Goal: Use online tool/utility: Utilize a website feature to perform a specific function

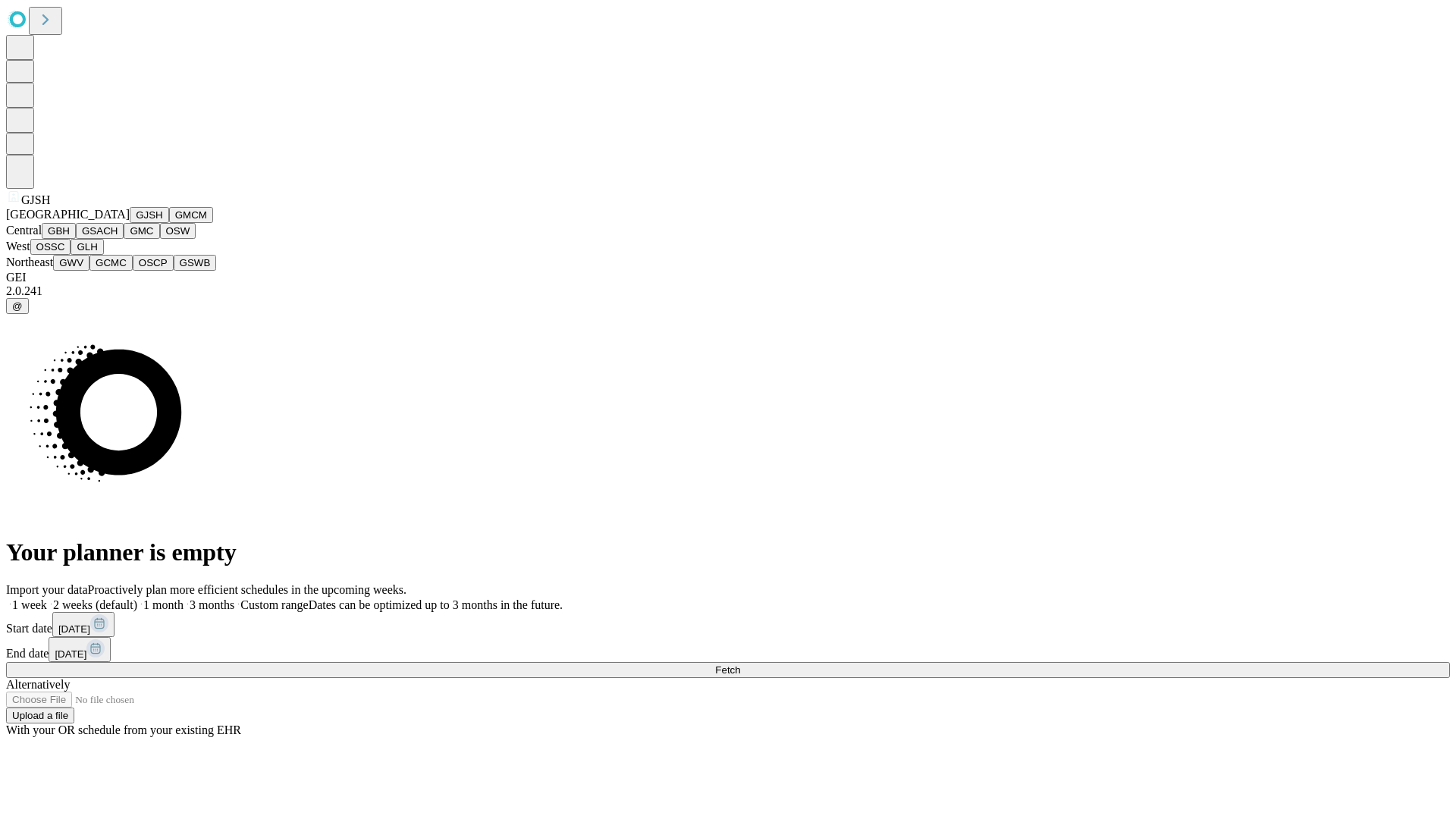
click at [130, 223] on button "GJSH" at bounding box center [150, 214] width 40 height 16
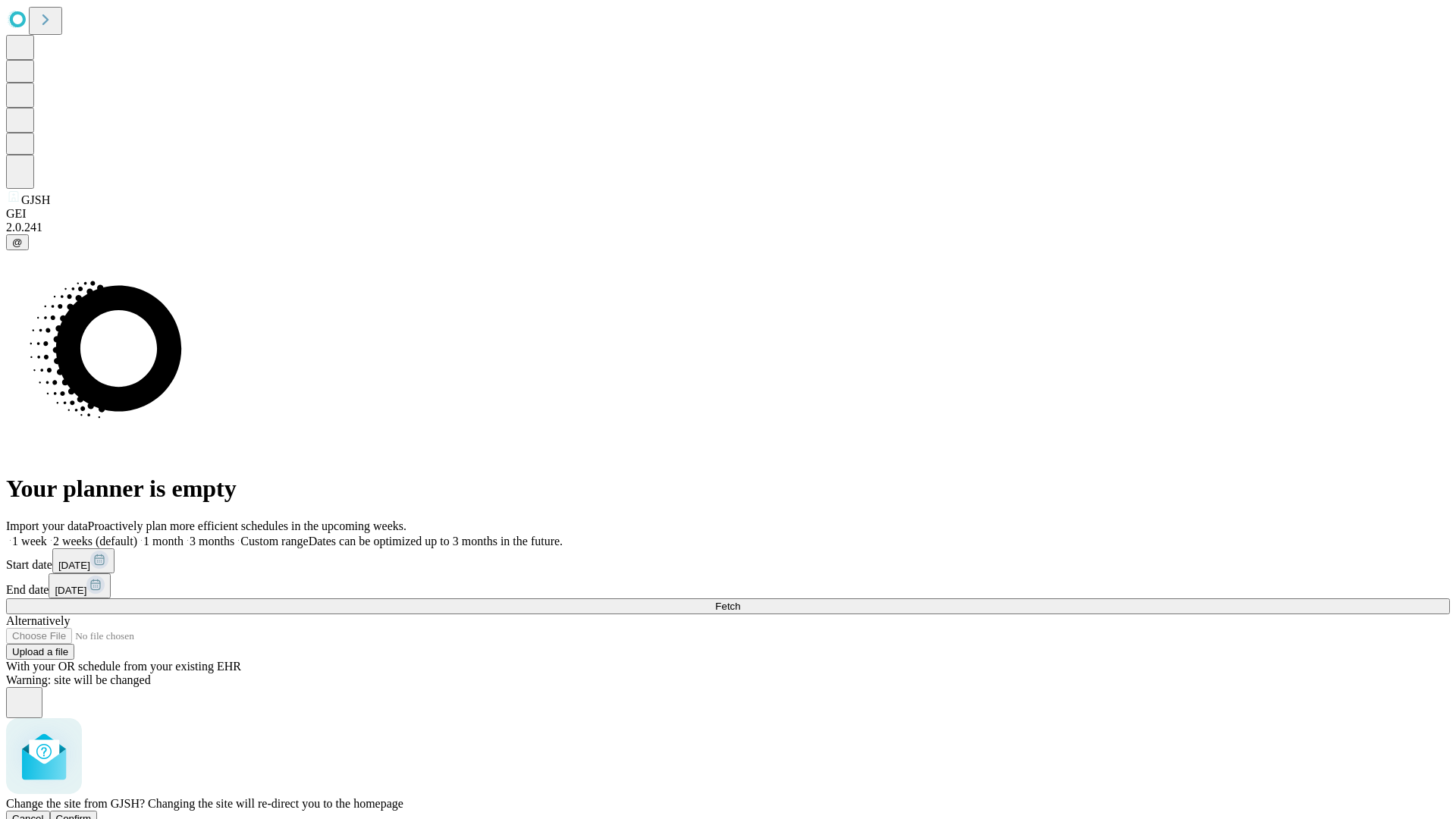
click at [92, 813] on span "Confirm" at bounding box center [74, 818] width 36 height 11
click at [137, 534] on label "2 weeks (default)" at bounding box center [92, 540] width 90 height 13
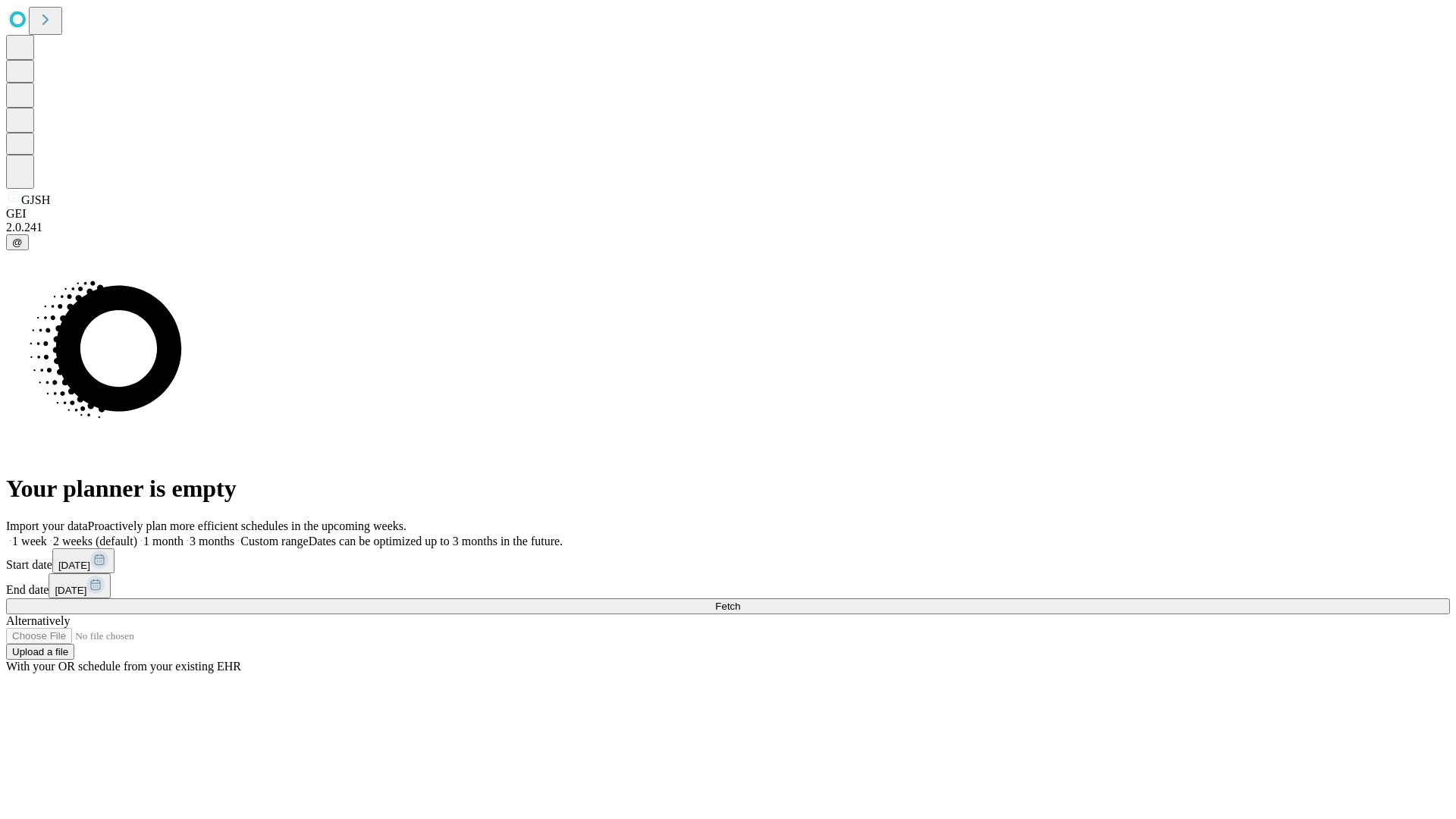
click at [740, 601] on span "Fetch" at bounding box center [728, 606] width 25 height 11
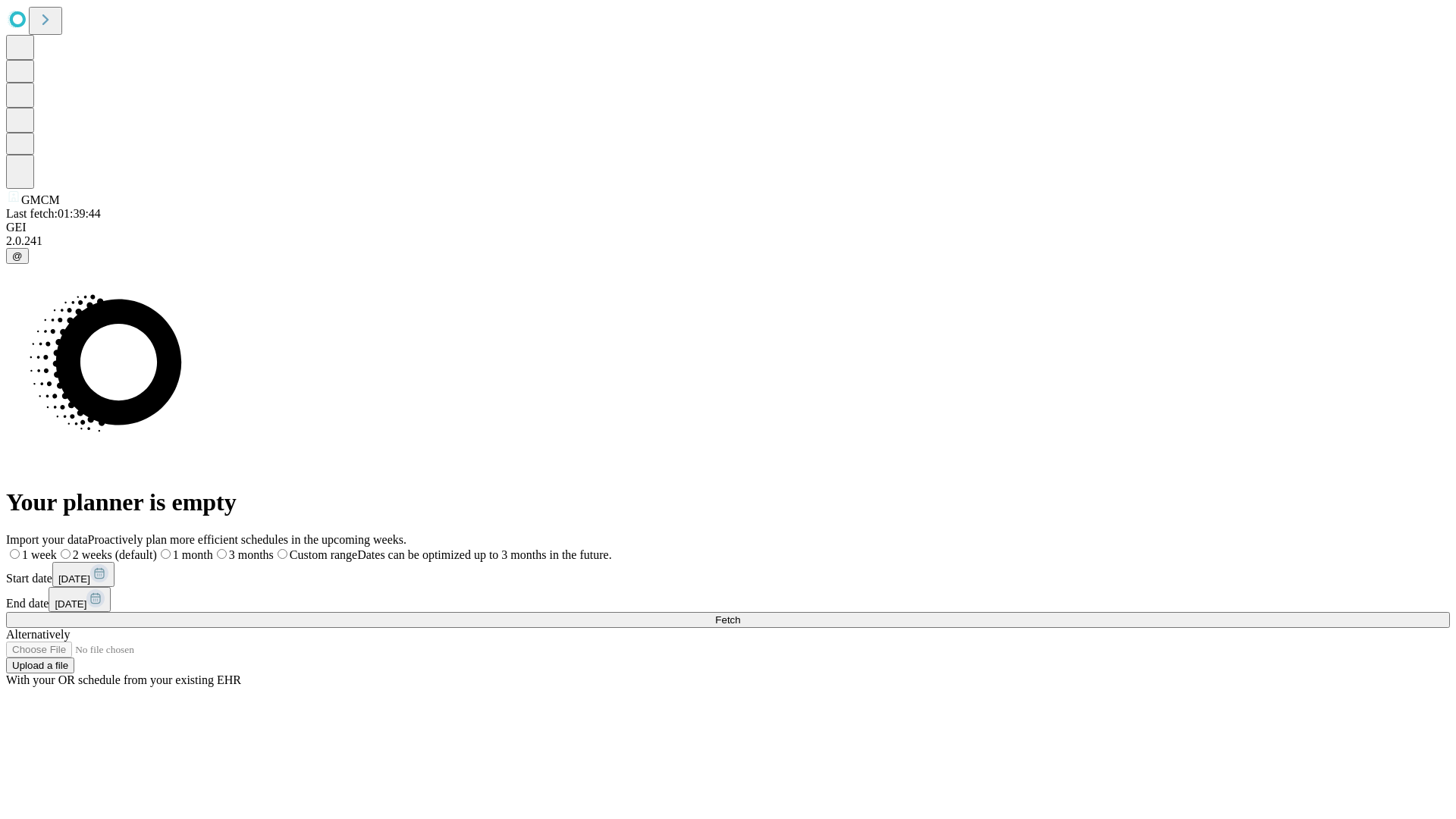
click at [157, 548] on label "2 weeks (default)" at bounding box center [107, 554] width 100 height 13
click at [740, 614] on span "Fetch" at bounding box center [728, 620] width 25 height 11
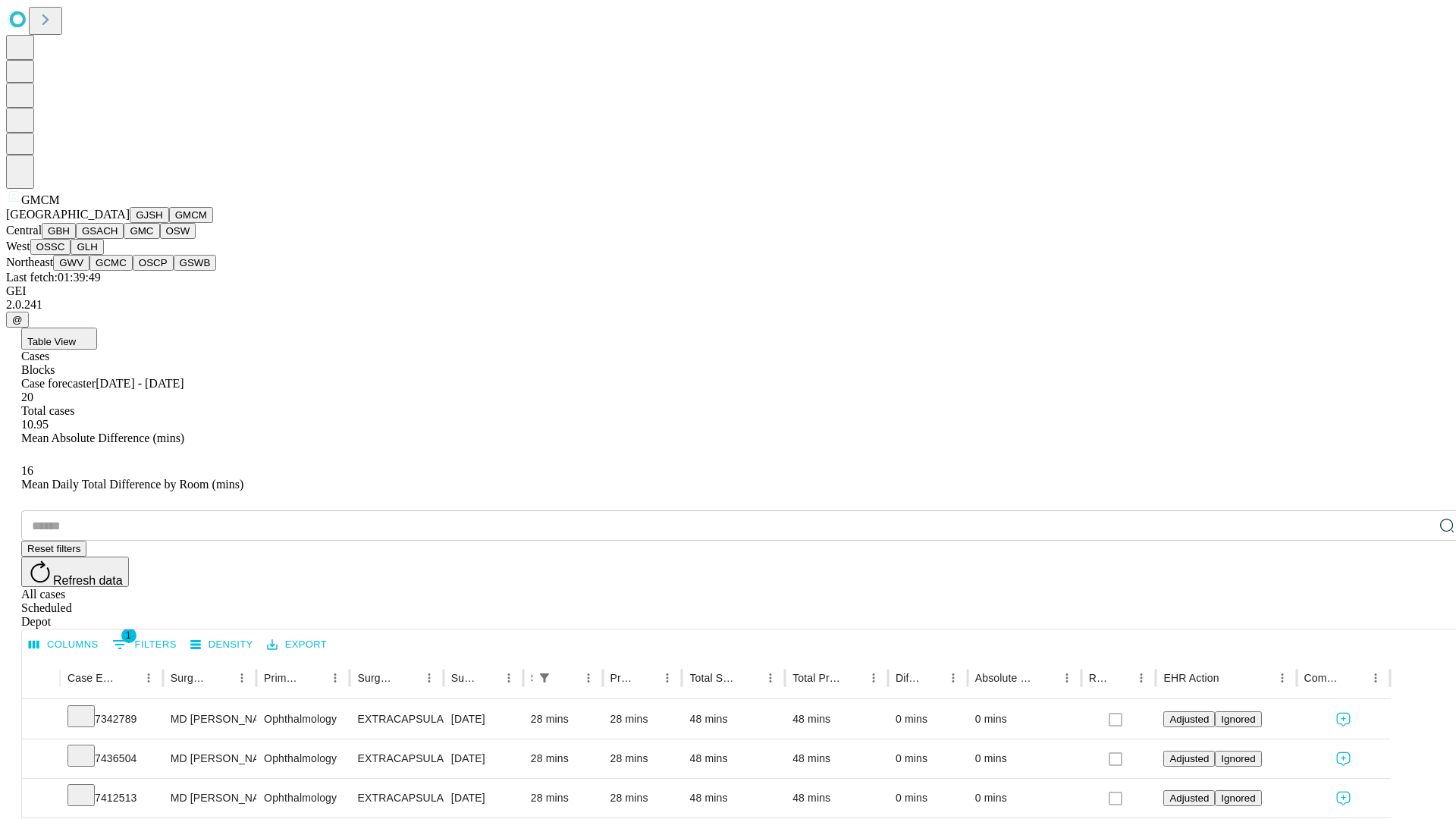
click at [76, 239] on button "GBH" at bounding box center [59, 231] width 34 height 16
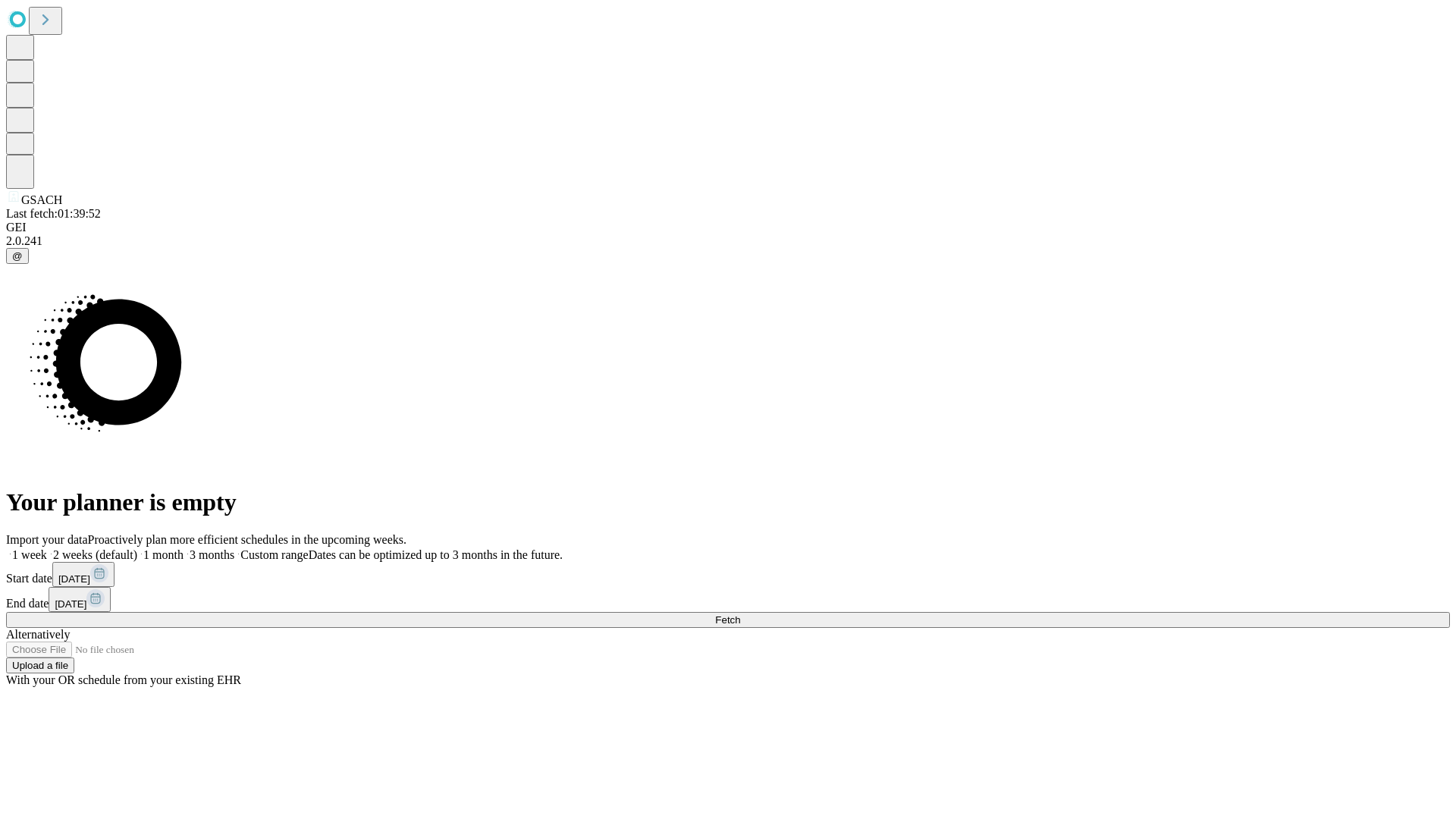
click at [137, 548] on label "2 weeks (default)" at bounding box center [92, 554] width 90 height 13
click at [740, 614] on span "Fetch" at bounding box center [728, 620] width 25 height 11
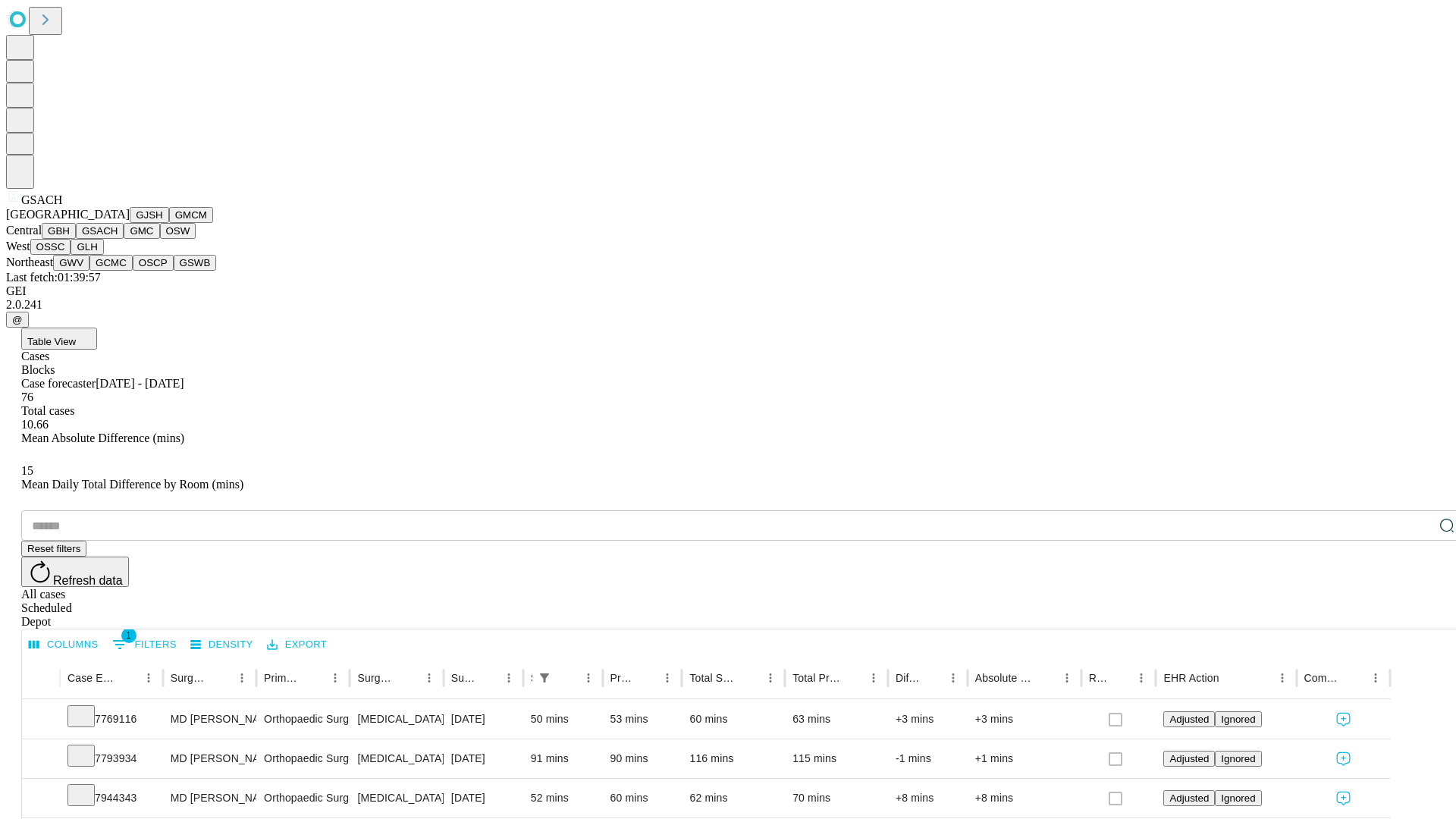
click at [124, 239] on button "GMC" at bounding box center [141, 231] width 36 height 16
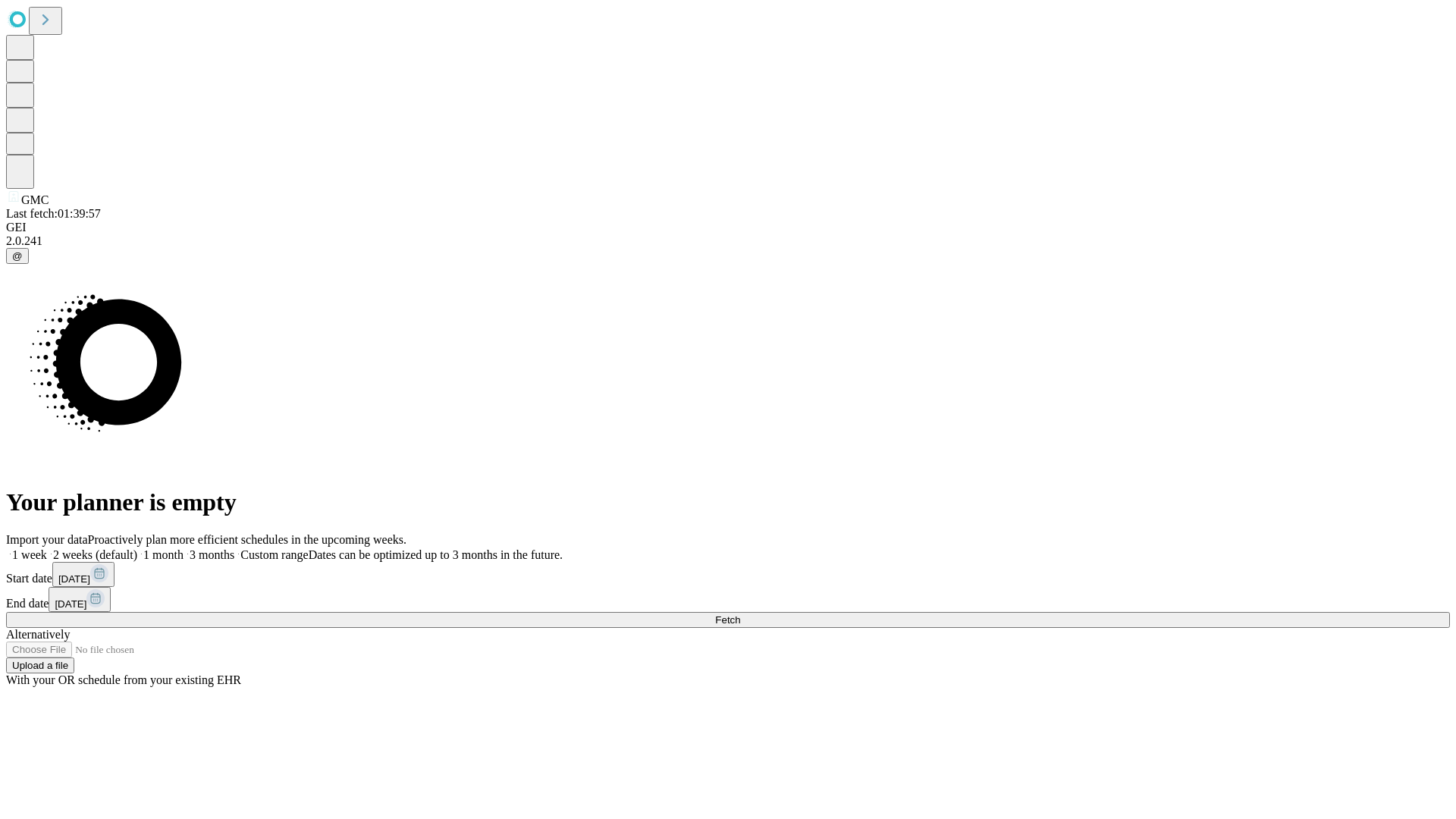
click at [137, 548] on label "2 weeks (default)" at bounding box center [92, 554] width 90 height 13
click at [740, 614] on span "Fetch" at bounding box center [728, 620] width 25 height 11
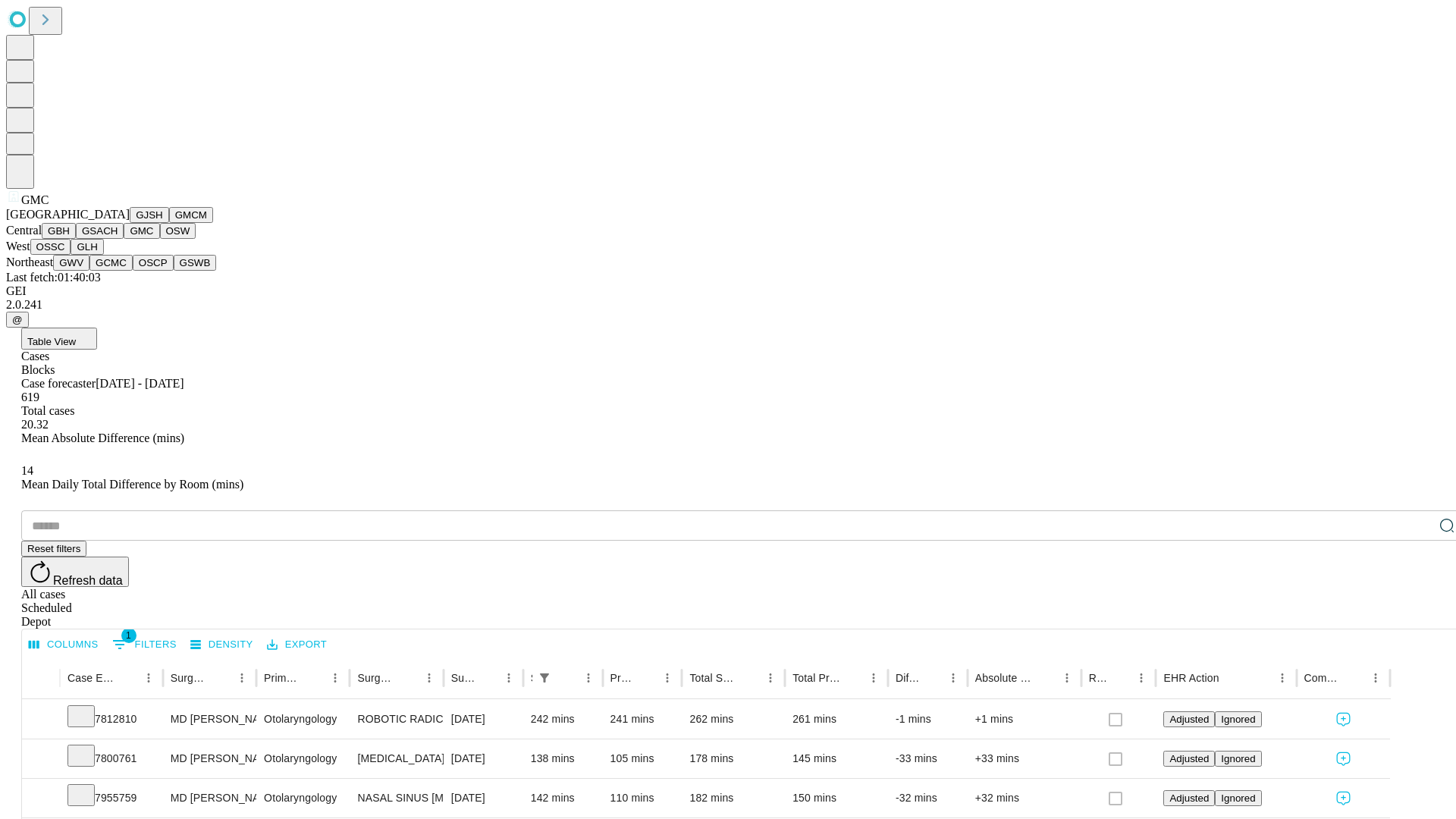
click at [160, 239] on button "OSW" at bounding box center [179, 231] width 37 height 16
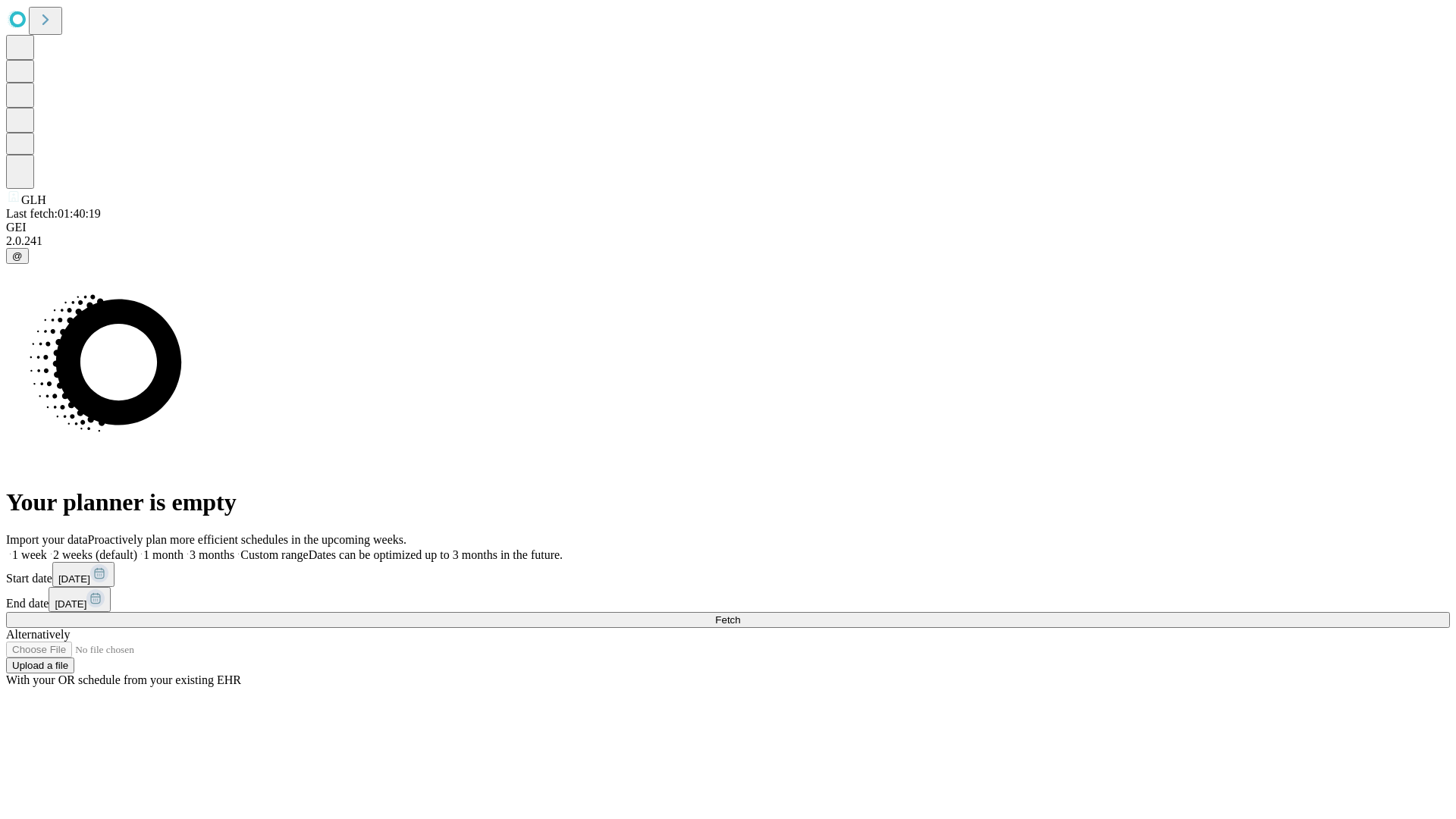
click at [137, 548] on label "2 weeks (default)" at bounding box center [92, 554] width 90 height 13
click at [740, 614] on span "Fetch" at bounding box center [728, 620] width 25 height 11
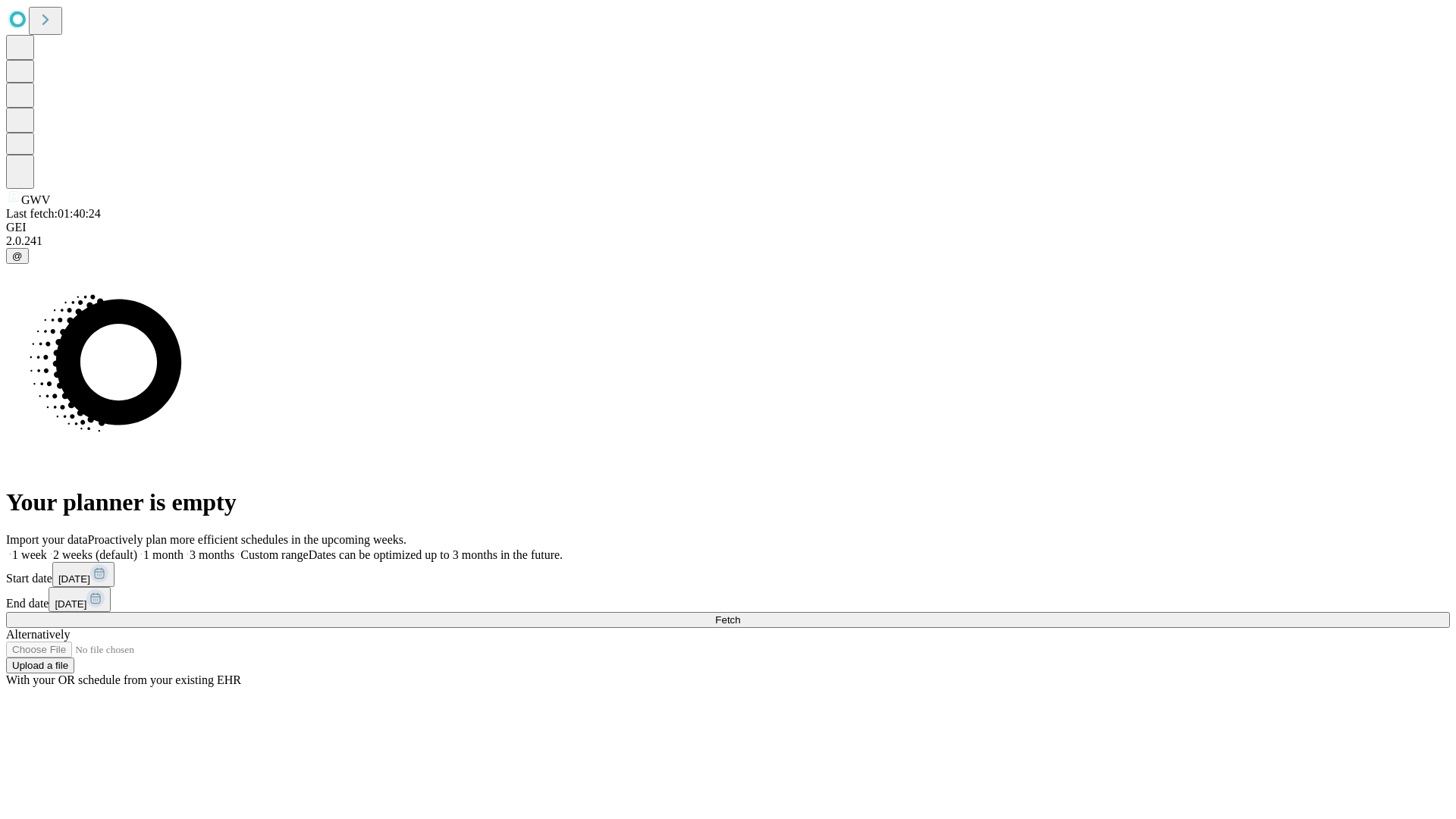
click at [137, 548] on label "2 weeks (default)" at bounding box center [92, 554] width 90 height 13
click at [740, 614] on span "Fetch" at bounding box center [728, 620] width 25 height 11
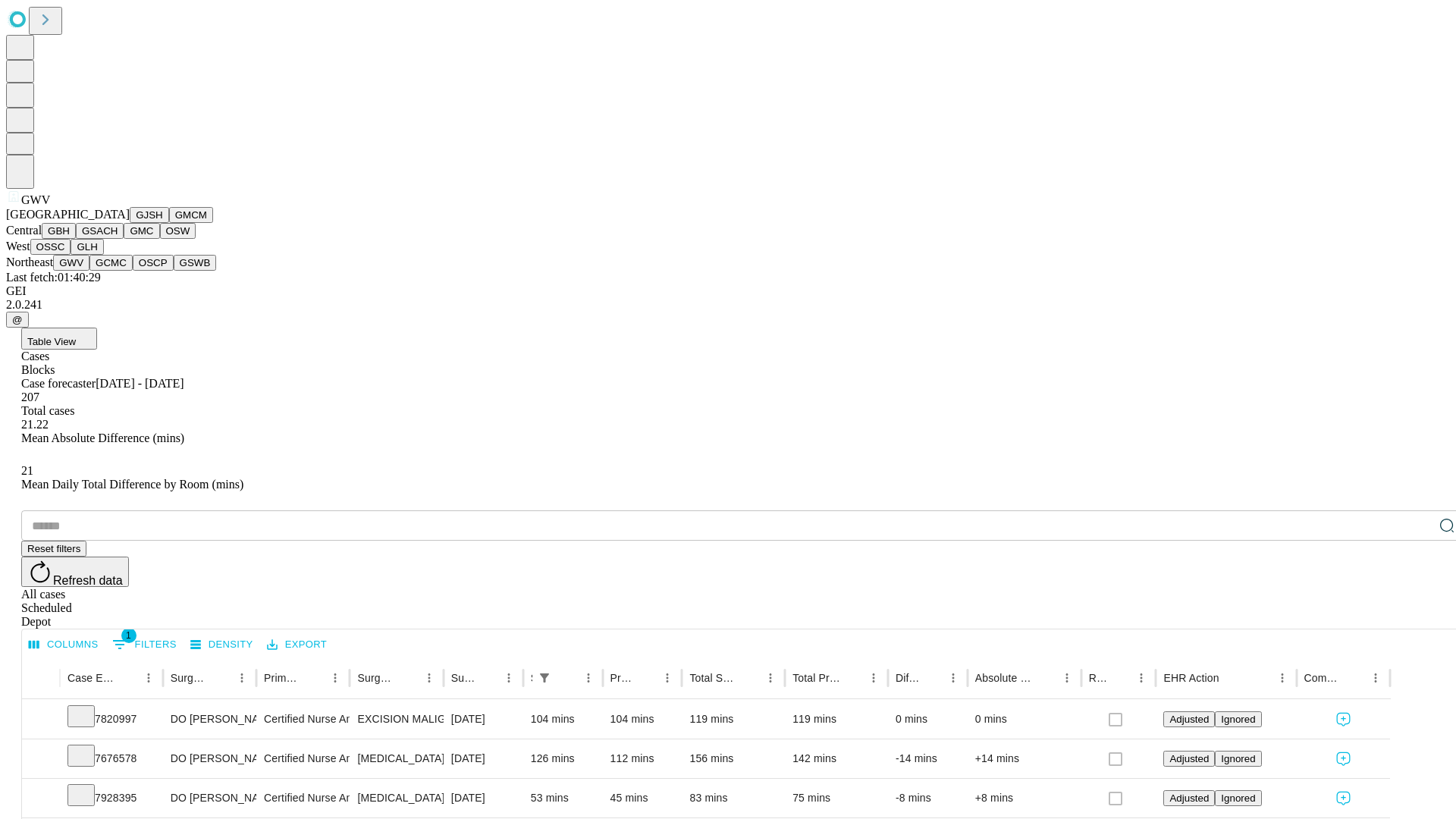
click at [118, 271] on button "GCMC" at bounding box center [111, 263] width 44 height 16
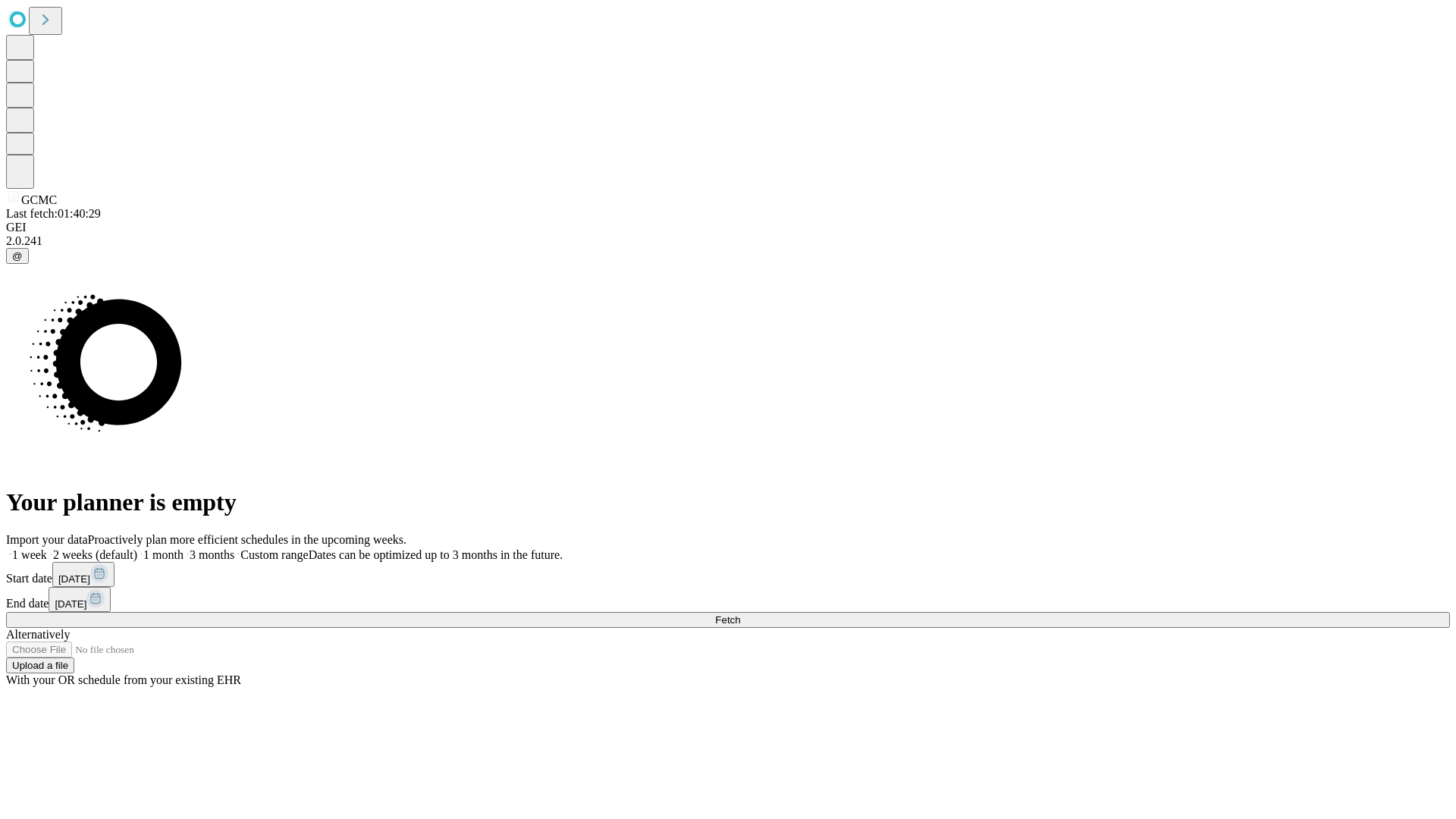
click at [740, 614] on span "Fetch" at bounding box center [728, 620] width 25 height 11
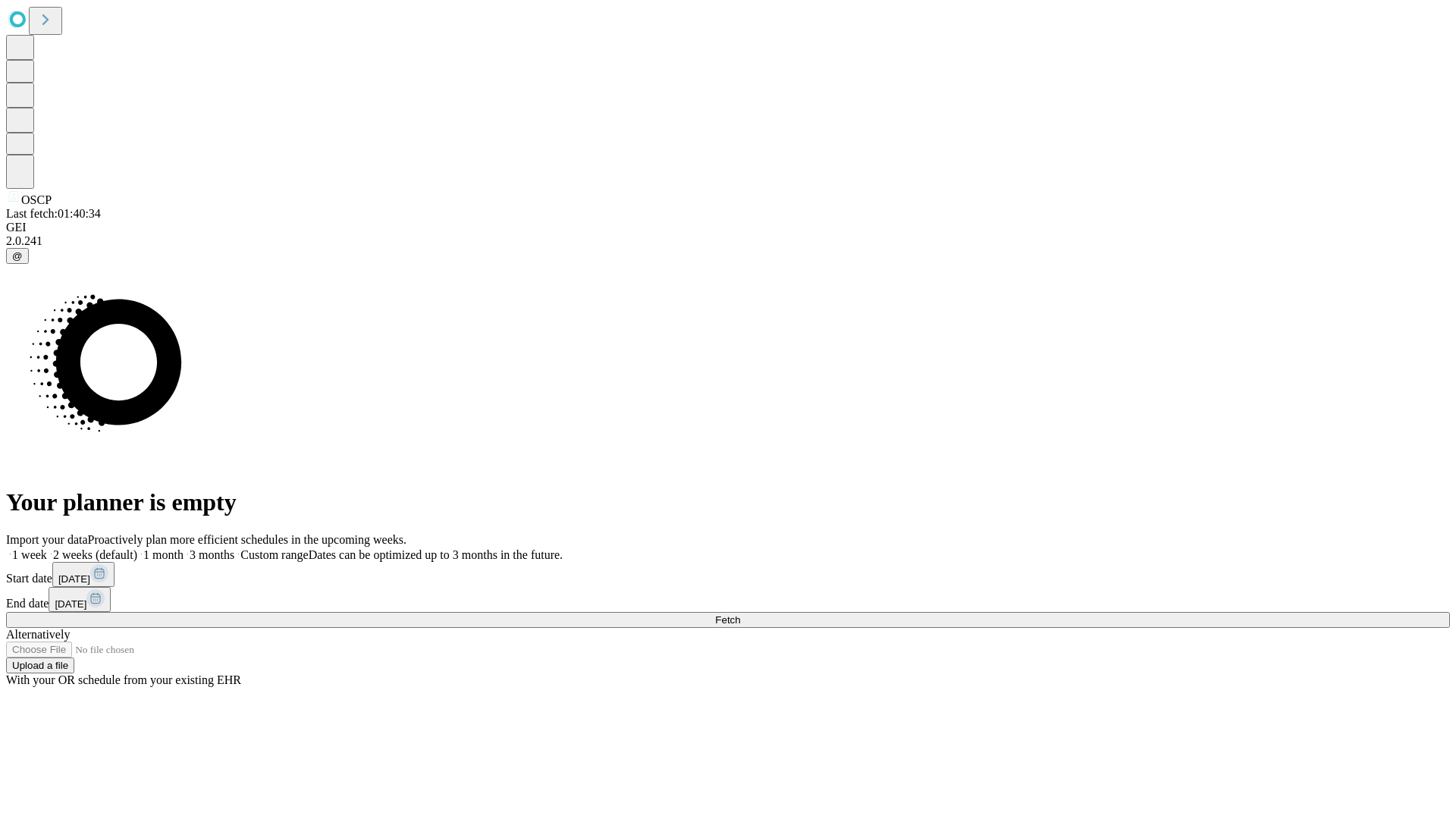
click at [740, 614] on span "Fetch" at bounding box center [728, 620] width 25 height 11
